Goal: Obtain resource: Download file/media

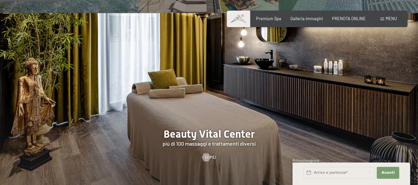
scroll to position [627, 0]
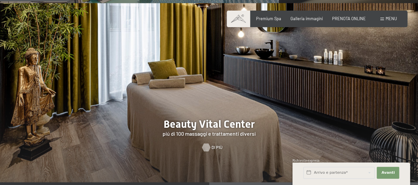
click at [208, 143] on div at bounding box center [206, 147] width 5 height 8
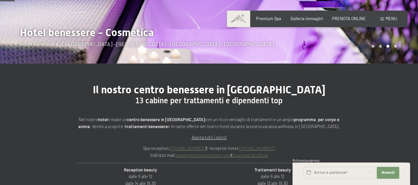
scroll to position [165, 0]
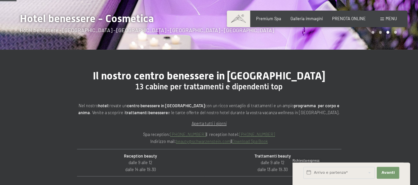
click at [248, 140] on link "Download Spa Book" at bounding box center [250, 140] width 36 height 5
